Goal: Task Accomplishment & Management: Complete application form

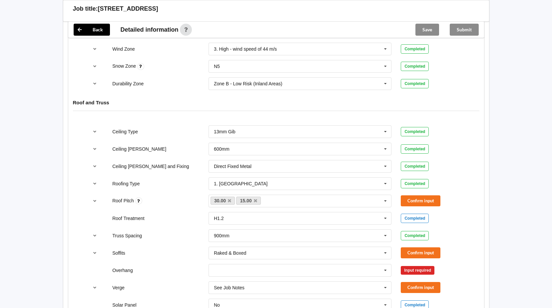
scroll to position [322, 0]
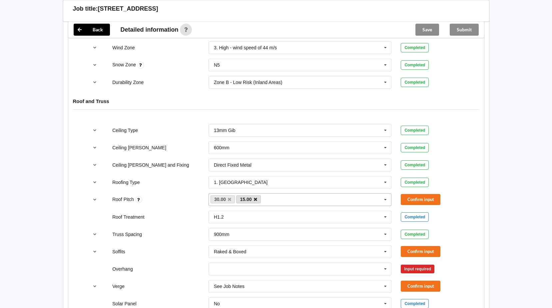
click at [256, 197] on icon at bounding box center [255, 199] width 3 height 4
click at [426, 194] on button "Confirm input" at bounding box center [421, 199] width 40 height 11
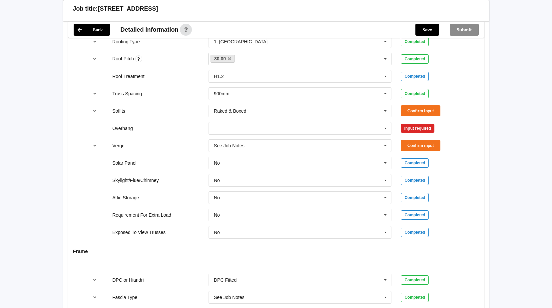
scroll to position [467, 0]
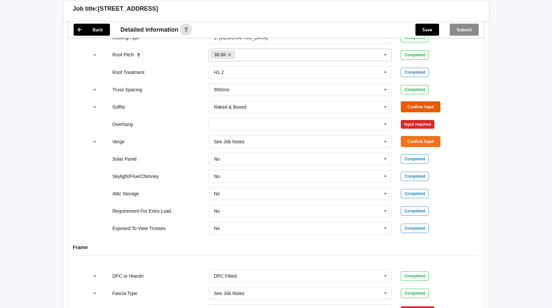
click at [421, 101] on button "Confirm input" at bounding box center [421, 106] width 40 height 11
click at [384, 118] on icon at bounding box center [385, 124] width 10 height 12
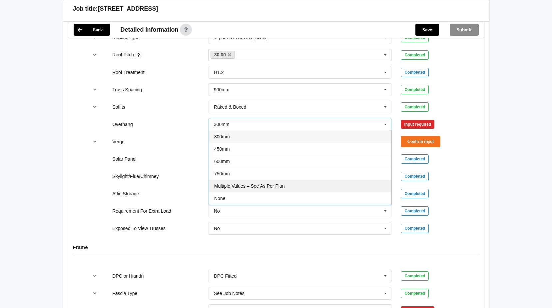
click at [264, 183] on span "Multiple Values – See As Per Plan" at bounding box center [249, 185] width 70 height 5
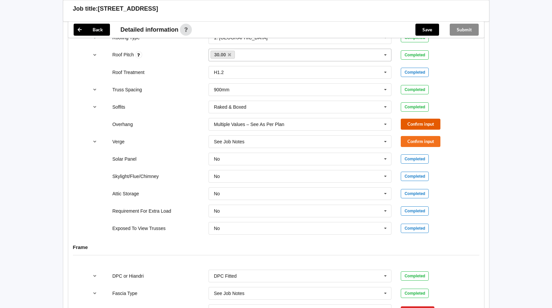
click at [425, 119] on button "Confirm input" at bounding box center [421, 124] width 40 height 11
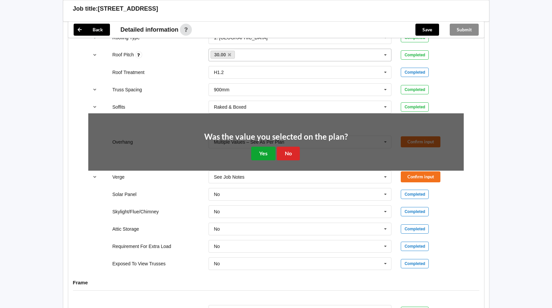
click at [265, 147] on button "Yes" at bounding box center [263, 154] width 24 height 14
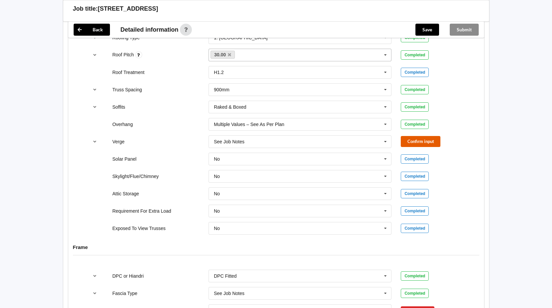
click at [432, 136] on button "Confirm input" at bounding box center [421, 141] width 40 height 11
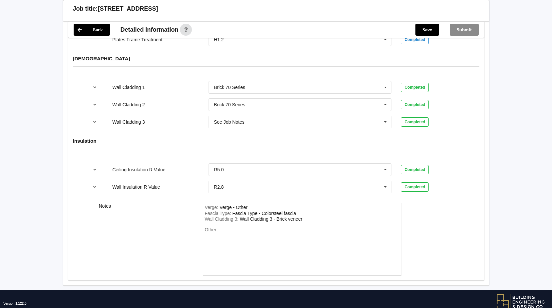
scroll to position [810, 0]
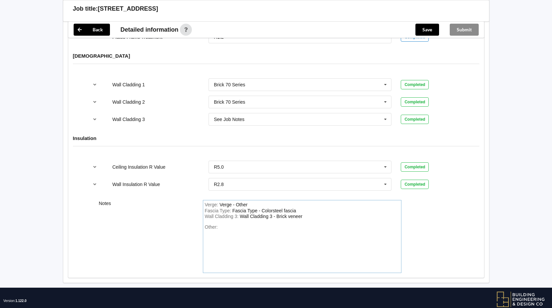
click at [226, 224] on div "Other:" at bounding box center [302, 247] width 195 height 47
click at [224, 232] on div "Soffits 400mm Price is fpr LOT 1" at bounding box center [227, 232] width 44 height 17
click at [237, 231] on div "Soffits 400mm Price is for LOT 1" at bounding box center [227, 232] width 44 height 17
click at [247, 230] on div "Other: Soffits 400mm Price is for Unit 1 1" at bounding box center [302, 247] width 195 height 47
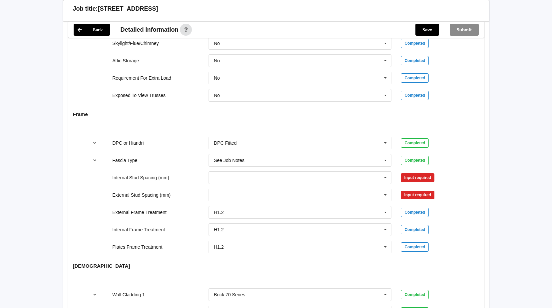
scroll to position [601, 0]
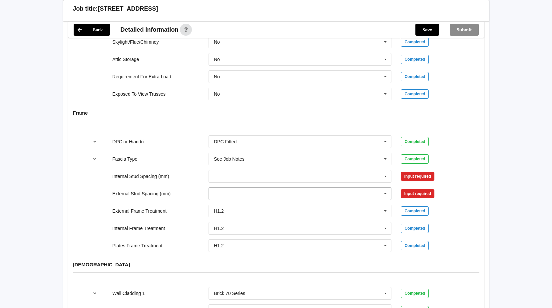
click at [386, 188] on icon at bounding box center [385, 194] width 10 height 12
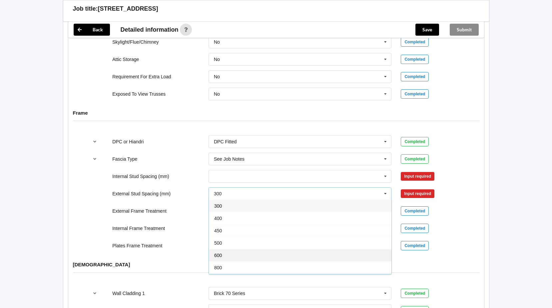
click at [304, 250] on div "600" at bounding box center [300, 255] width 183 height 12
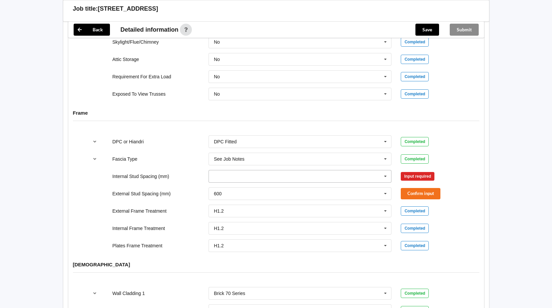
click at [386, 170] on icon at bounding box center [385, 176] width 10 height 12
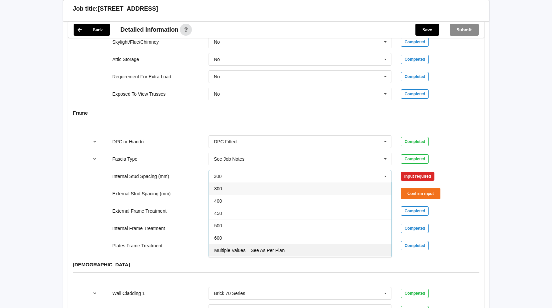
click at [263, 247] on span "Multiple Values – See As Per Plan" at bounding box center [249, 249] width 70 height 5
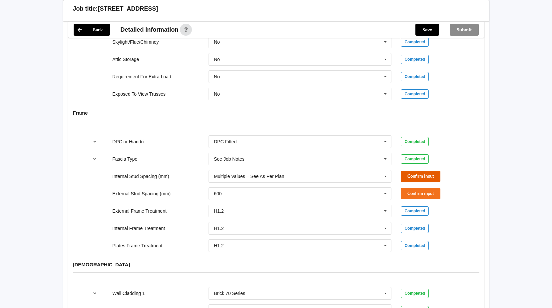
click at [433, 171] on button "Confirm input" at bounding box center [421, 176] width 40 height 11
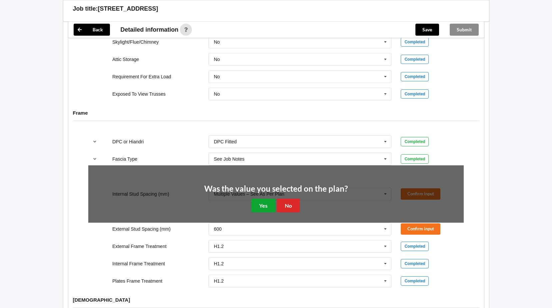
drag, startPoint x: 268, startPoint y: 201, endPoint x: 288, endPoint y: 200, distance: 19.3
click at [268, 201] on button "Yes" at bounding box center [263, 206] width 24 height 14
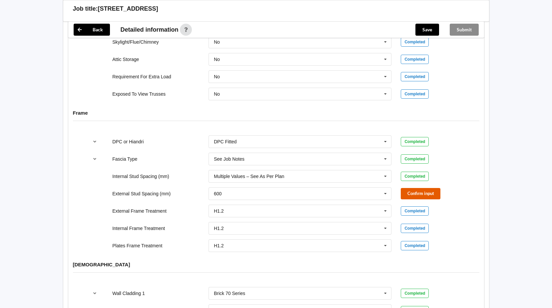
click at [415, 188] on button "Confirm input" at bounding box center [421, 193] width 40 height 11
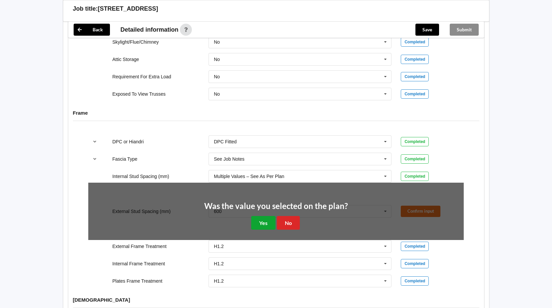
click at [266, 216] on button "Yes" at bounding box center [263, 223] width 24 height 14
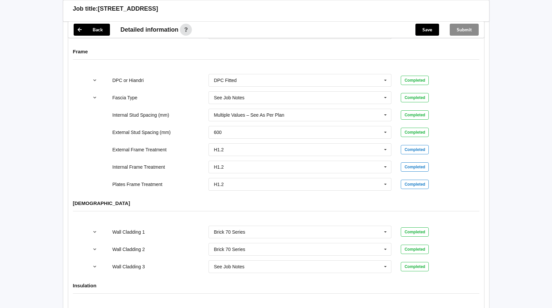
scroll to position [816, 0]
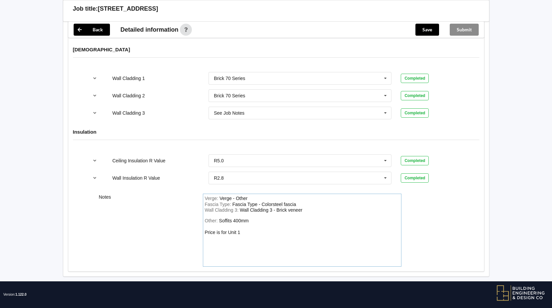
click at [254, 218] on div "Other: Soffits 400mm Price is for Unit 1" at bounding box center [302, 241] width 195 height 47
drag, startPoint x: 226, startPoint y: 224, endPoint x: 231, endPoint y: 231, distance: 7.9
click at [228, 226] on div "Soffits 400mm Price Stud lok screws Price is for Unit 1" at bounding box center [227, 232] width 45 height 29
click at [227, 225] on div "Soffits 400mm Price Stud lok screws Price is for Unit 1" at bounding box center [227, 232] width 45 height 29
drag, startPoint x: 251, startPoint y: 224, endPoint x: 257, endPoint y: 229, distance: 7.9
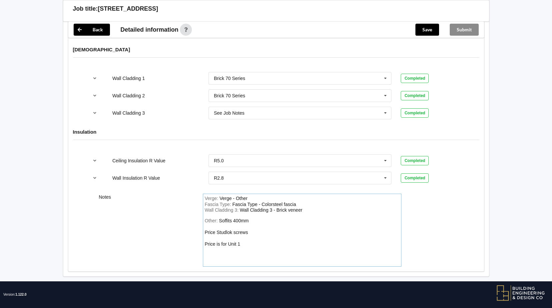
click at [251, 225] on div "Other: Soffits 400mm Price Studlok screws Price is for Unit 1" at bounding box center [302, 241] width 195 height 47
click at [248, 226] on div "Soffits 400mm Price Studlok screws alterna Price is for Unit 1" at bounding box center [234, 232] width 59 height 29
drag, startPoint x: 274, startPoint y: 225, endPoint x: 280, endPoint y: 228, distance: 6.9
click at [274, 225] on div "Soffits 400mm Price Studlok screws fitted alterna Price is for Unit 1" at bounding box center [240, 232] width 70 height 29
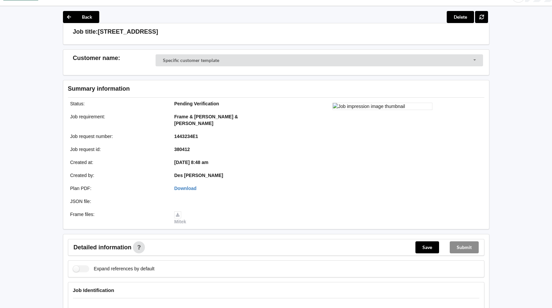
scroll to position [0, 0]
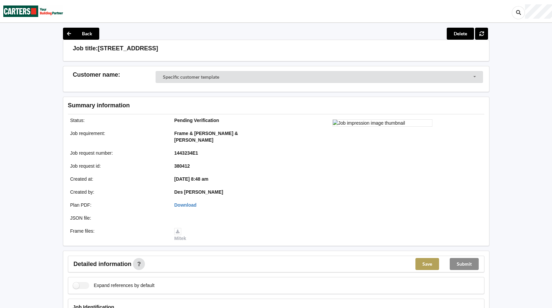
click at [424, 258] on button "Save" at bounding box center [427, 264] width 24 height 12
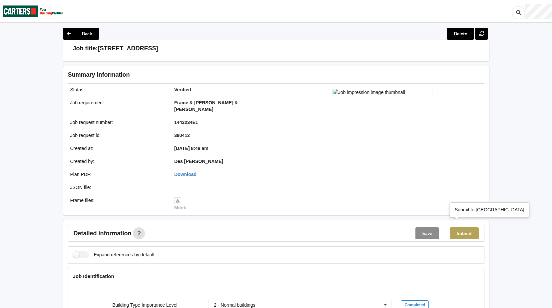
click at [467, 227] on button "Submit" at bounding box center [464, 233] width 29 height 12
